Goal: Complete application form

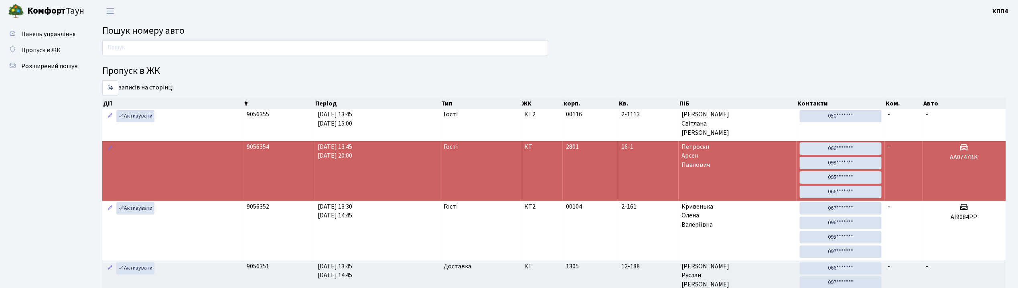
click at [225, 47] on input "text" at bounding box center [325, 47] width 446 height 15
click at [309, 18] on header "Комфорт Таун КПП4 Мій обліковий запис Вийти" at bounding box center [509, 11] width 1018 height 22
click at [275, 52] on input "text" at bounding box center [325, 47] width 446 height 15
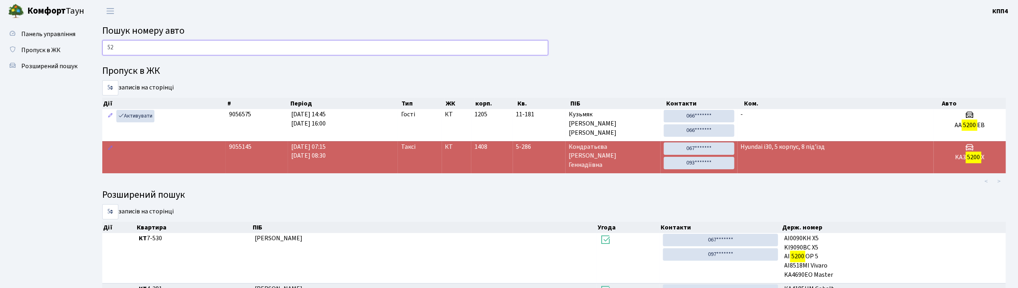
type input "5"
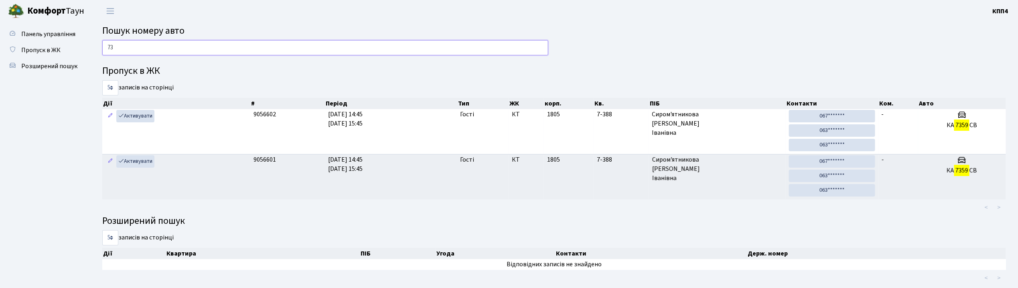
type input "7"
